Goal: Information Seeking & Learning: Find specific fact

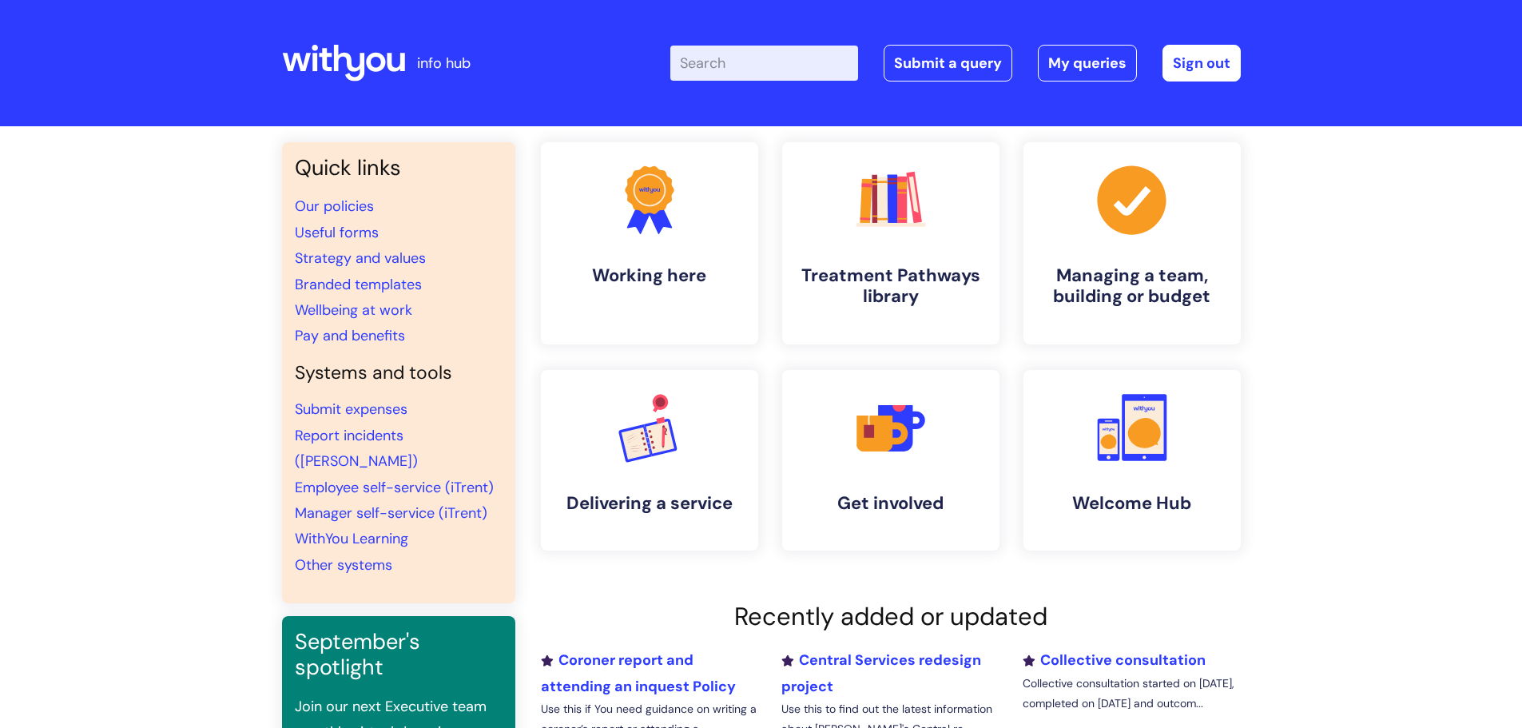
click at [756, 69] on input "Enter your search term here..." at bounding box center [764, 63] width 188 height 35
type input "getting to know you slides"
click button "Search" at bounding box center [0, 0] width 0 height 0
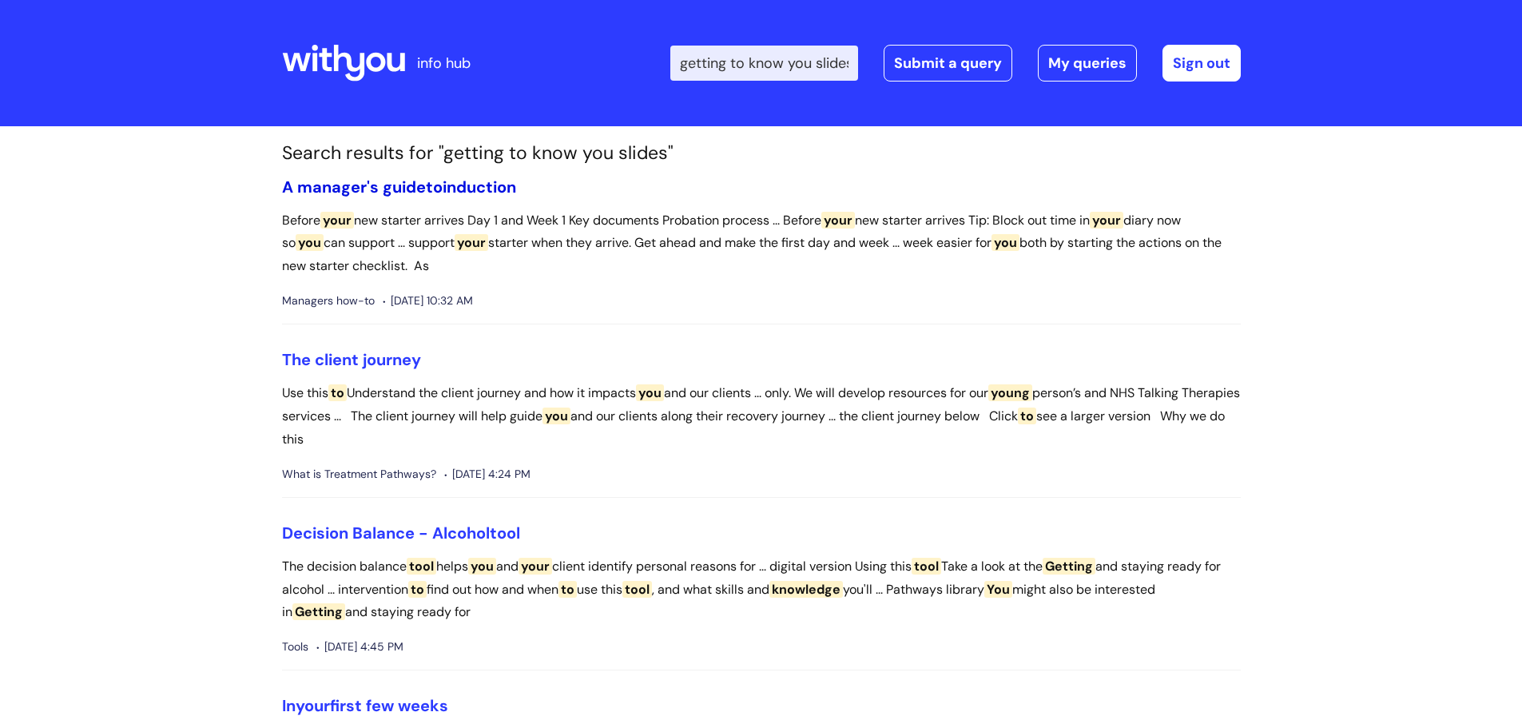
click at [359, 187] on link "A manager's guide to induction" at bounding box center [399, 187] width 234 height 21
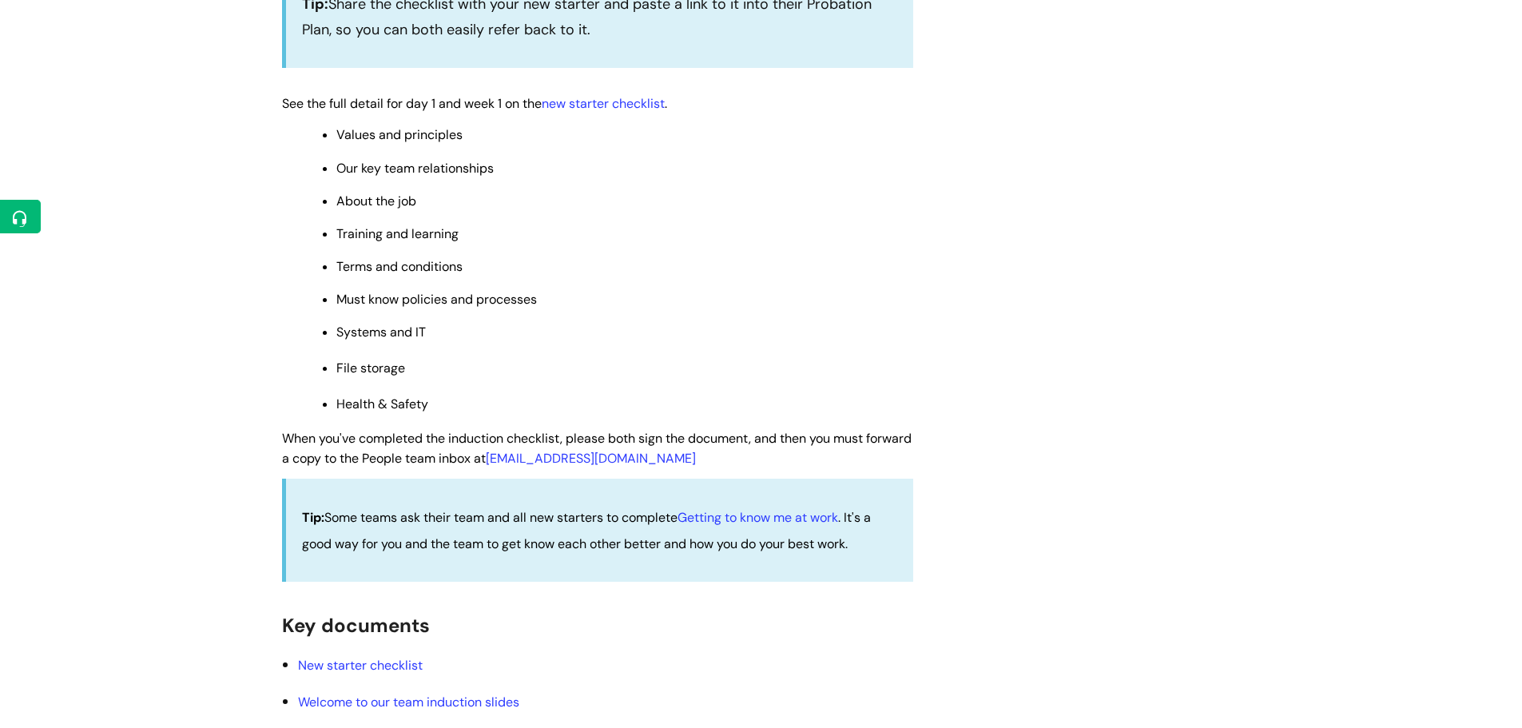
scroll to position [1438, 0]
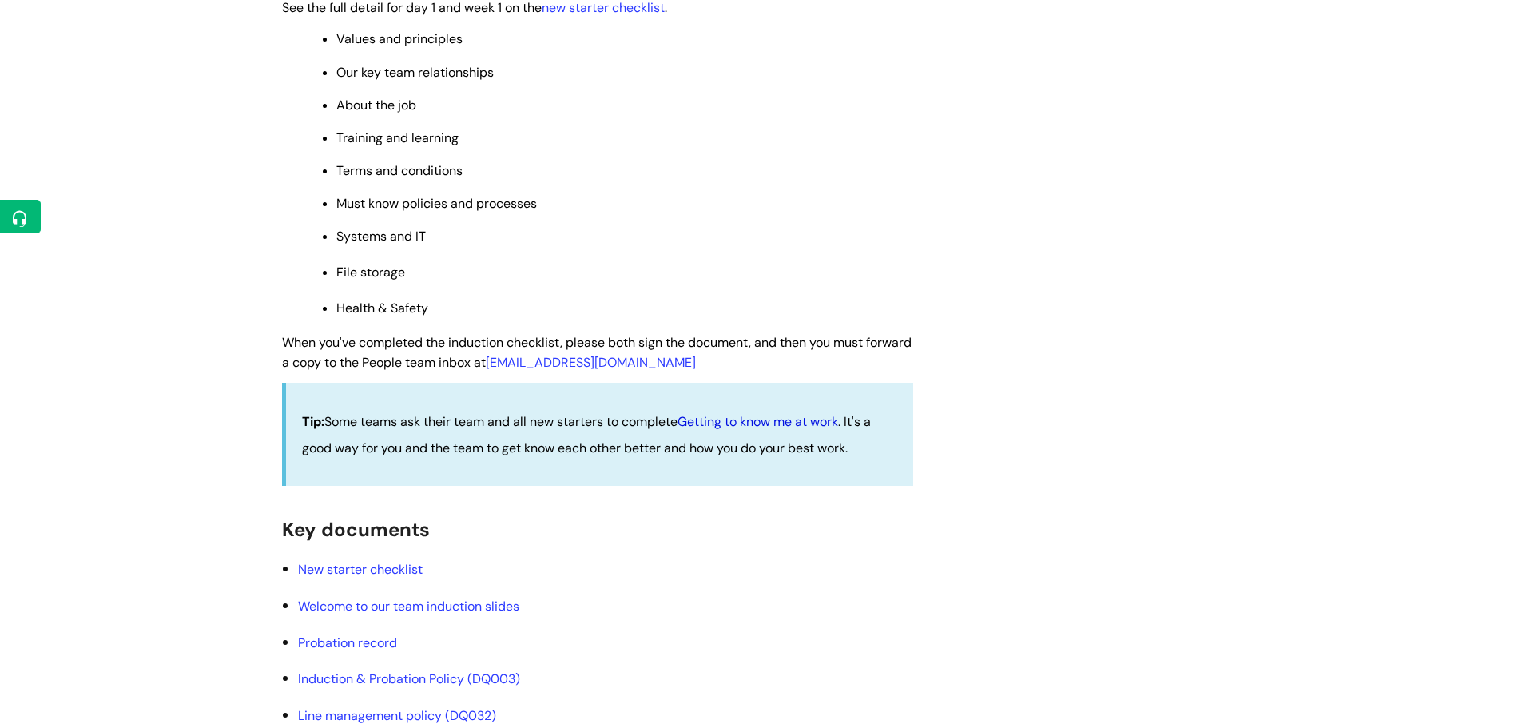
click at [744, 419] on link "Getting to know me at work" at bounding box center [757, 421] width 161 height 17
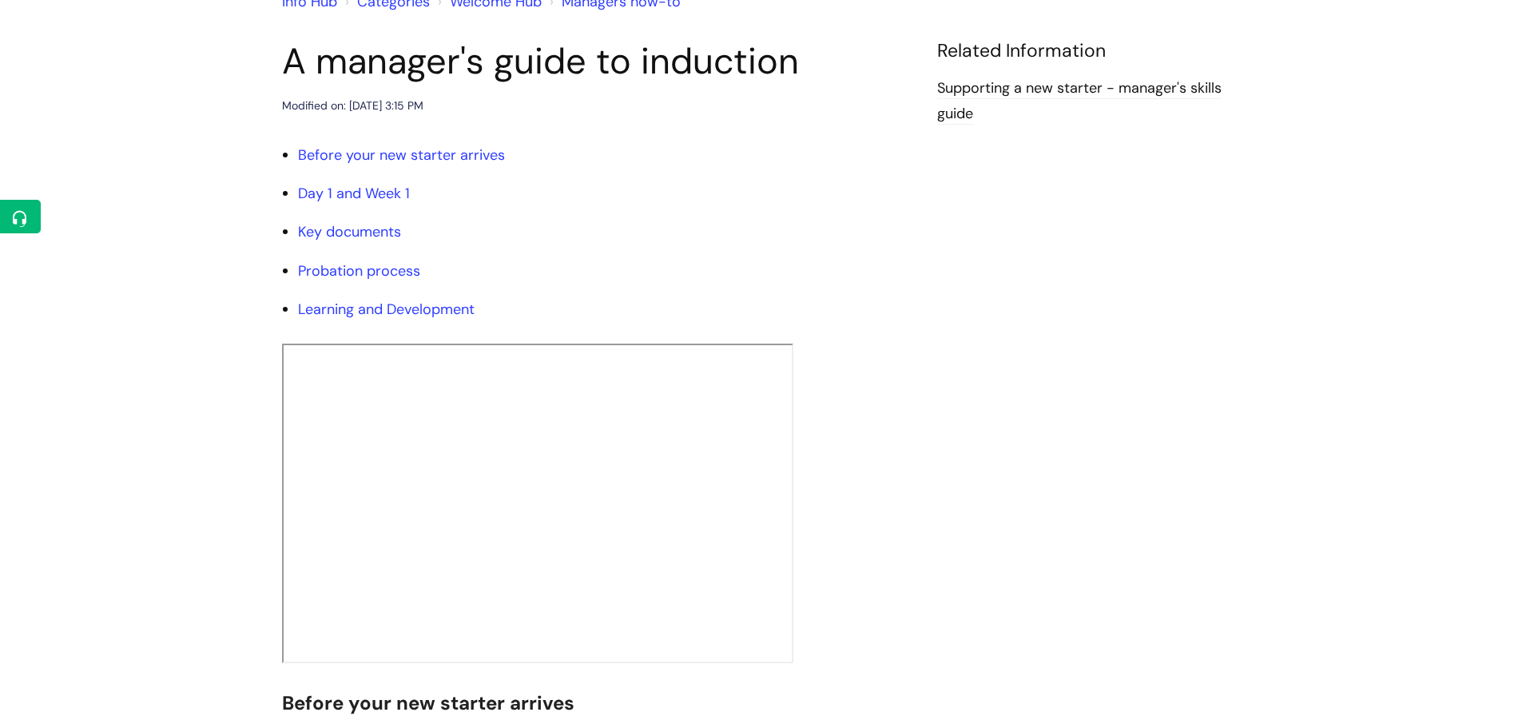
scroll to position [0, 0]
